Goal: Transaction & Acquisition: Subscribe to service/newsletter

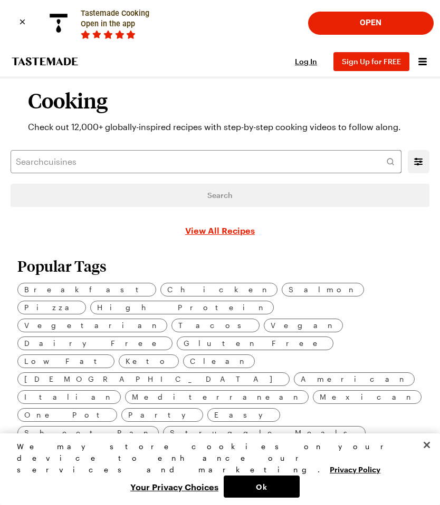
click at [114, 392] on span "Italian" at bounding box center [69, 398] width 90 height 12
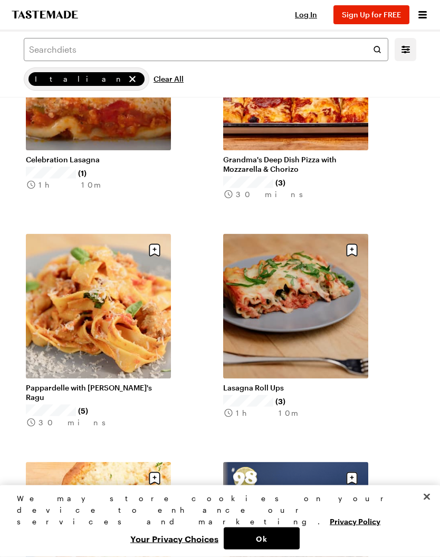
scroll to position [1582, 0]
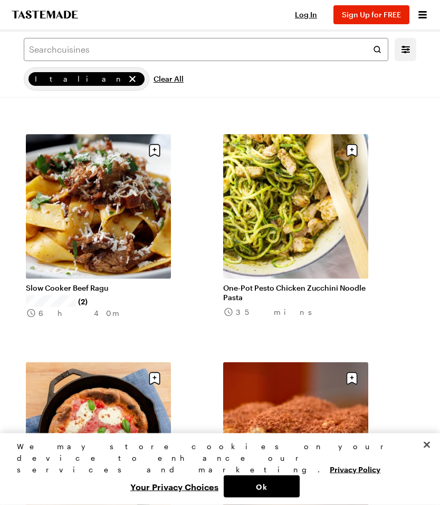
scroll to position [2823, 0]
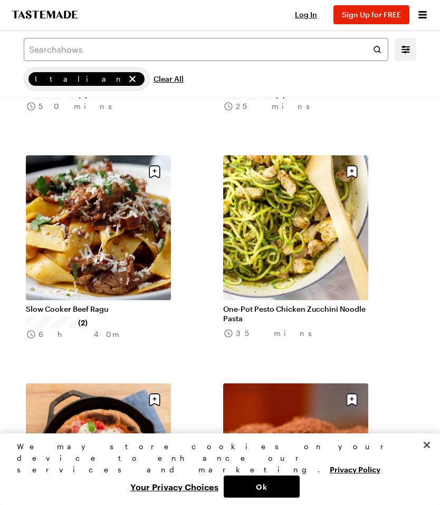
scroll to position [2799, 0]
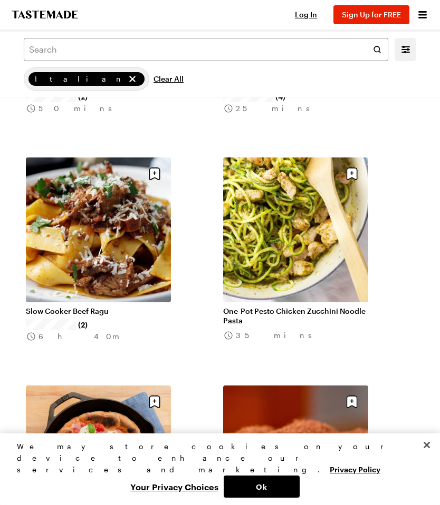
click at [69, 307] on link "Slow Cooker Beef Ragu" at bounding box center [98, 311] width 145 height 9
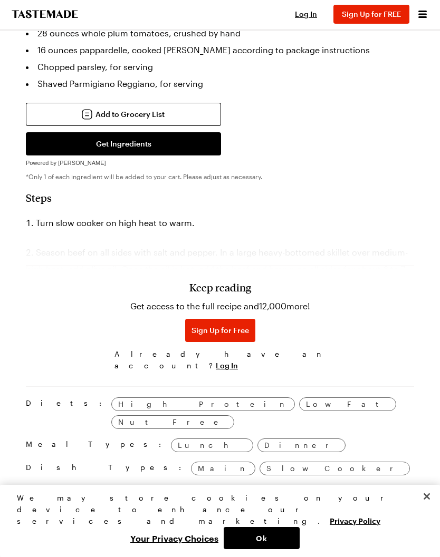
scroll to position [959, 0]
click at [205, 294] on h3 "Keep reading" at bounding box center [220, 287] width 62 height 13
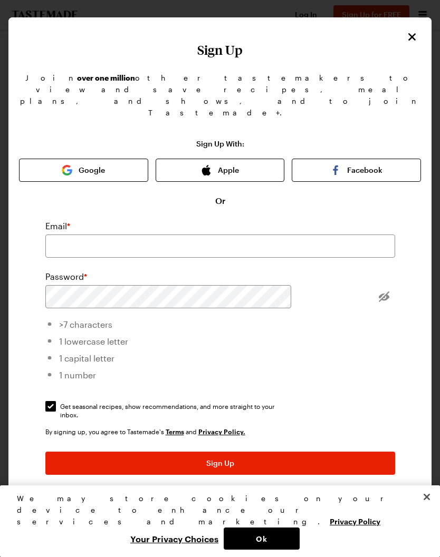
click at [413, 37] on icon "Close" at bounding box center [411, 37] width 13 height 13
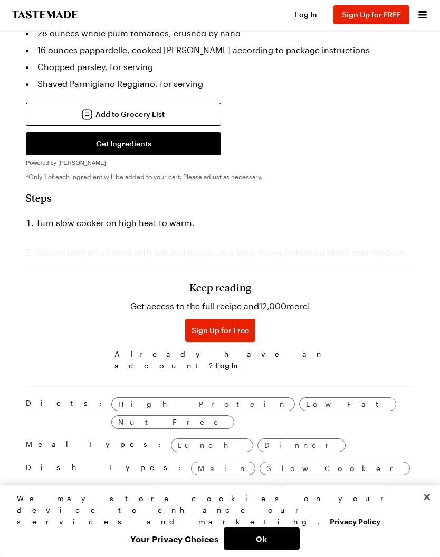
click at [65, 225] on li "Turn slow cooker on high heat to warm." at bounding box center [220, 223] width 388 height 17
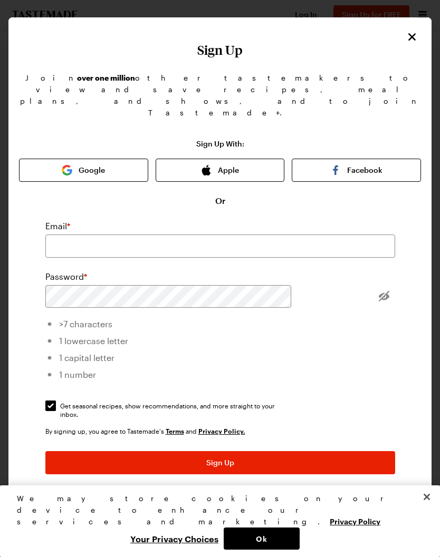
click at [405, 33] on icon "Close" at bounding box center [411, 37] width 13 height 13
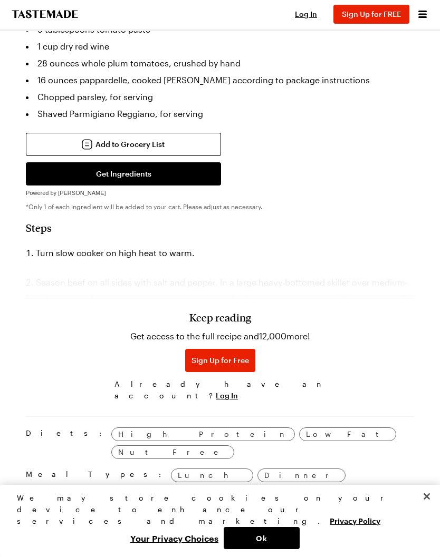
scroll to position [930, 0]
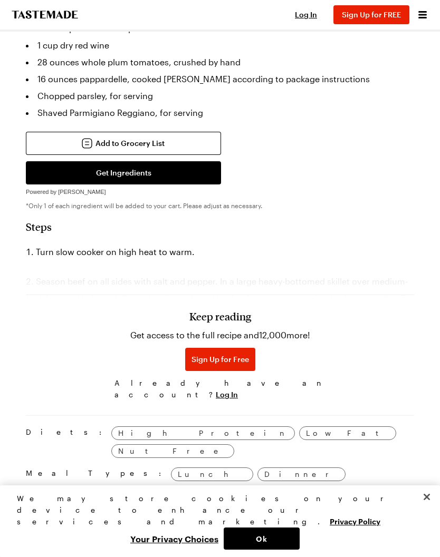
click at [207, 365] on span "Sign Up for Free" at bounding box center [219, 359] width 57 height 11
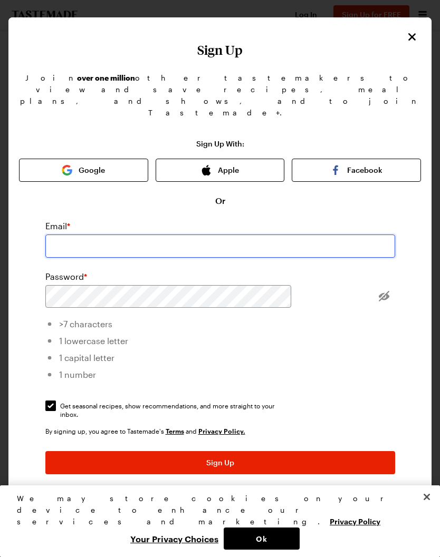
click at [122, 235] on input "email" at bounding box center [219, 246] width 349 height 23
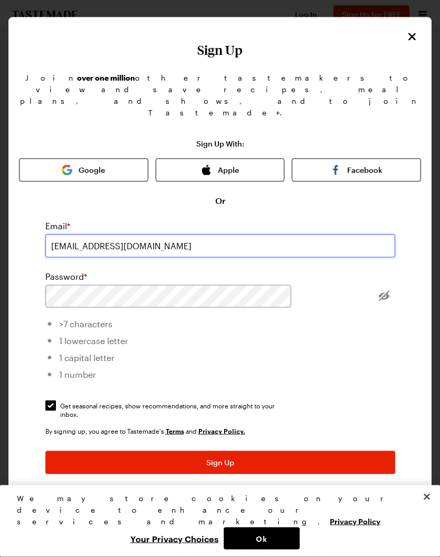
type input "[EMAIL_ADDRESS][DOMAIN_NAME]"
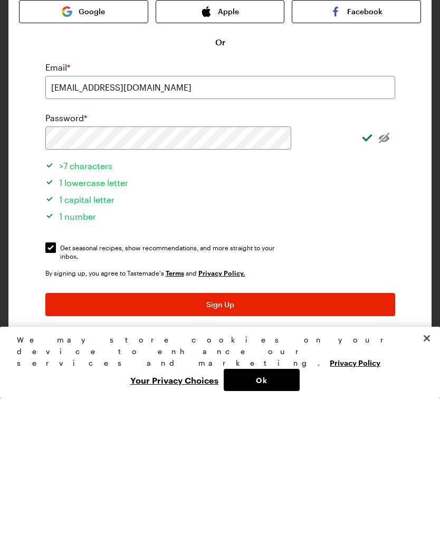
click at [314, 452] on button "Sign Up" at bounding box center [219, 463] width 349 height 23
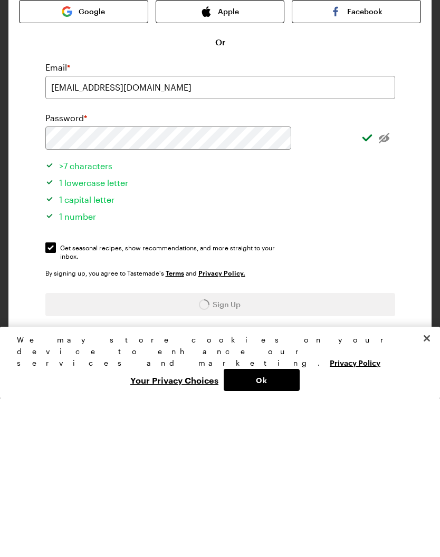
scroll to position [1089, 0]
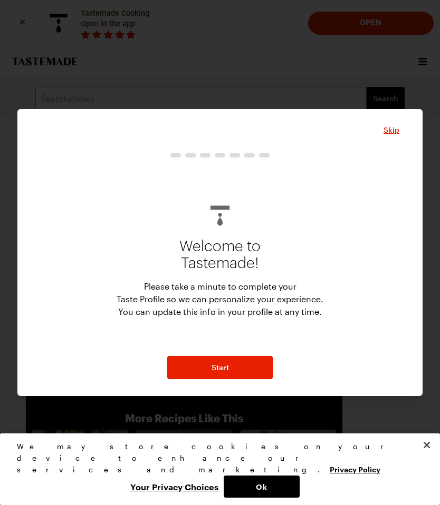
click at [390, 134] on span "Skip" at bounding box center [391, 130] width 16 height 11
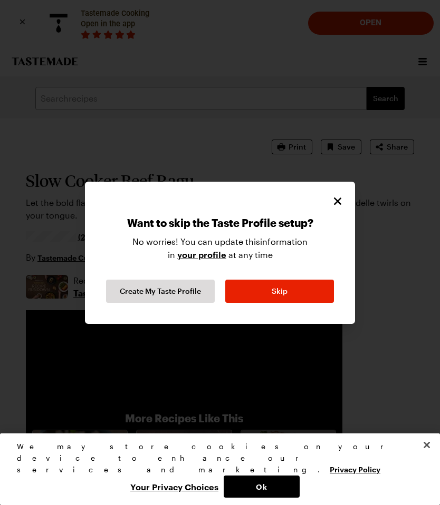
click at [344, 192] on div "Want to skip the Taste Profile setup? No worries! You can update this informati…" at bounding box center [220, 253] width 270 height 142
click at [343, 198] on icon "Close" at bounding box center [337, 201] width 13 height 13
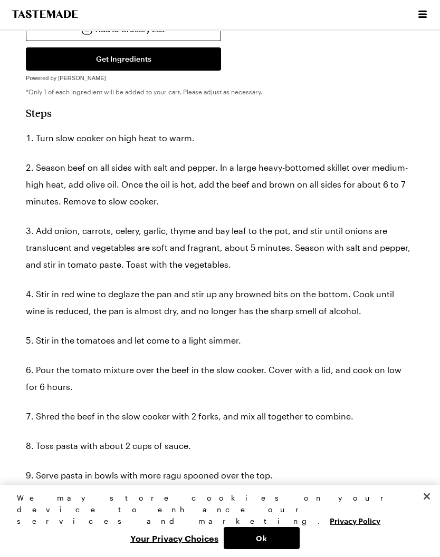
scroll to position [1045, 0]
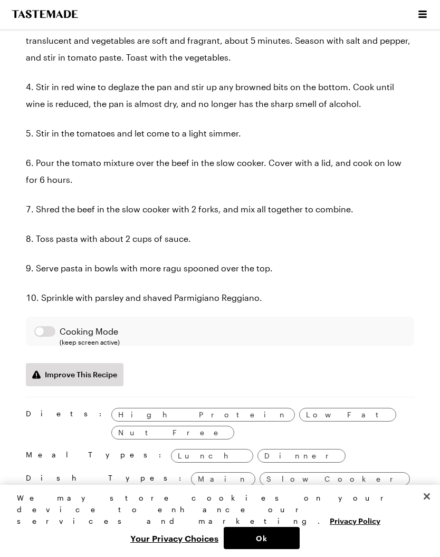
type textarea "x"
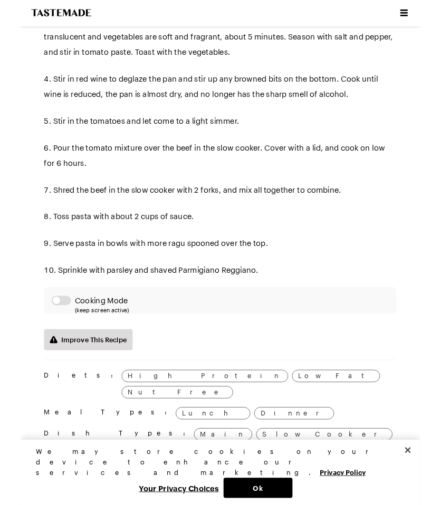
scroll to position [1269, 0]
